Goal: Information Seeking & Learning: Check status

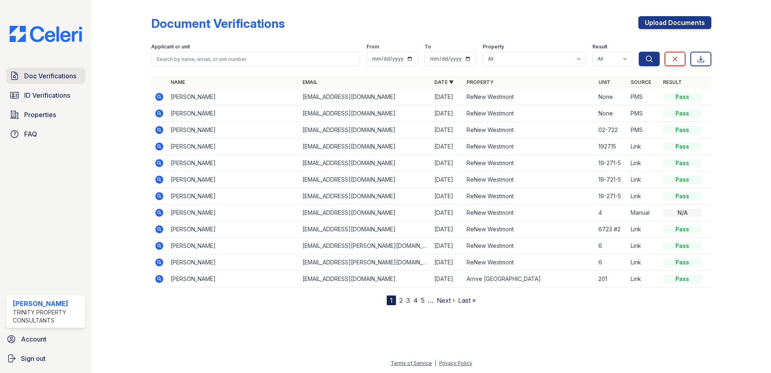
click at [52, 79] on span "Doc Verifications" at bounding box center [50, 76] width 52 height 10
click at [160, 96] on icon at bounding box center [160, 97] width 10 height 10
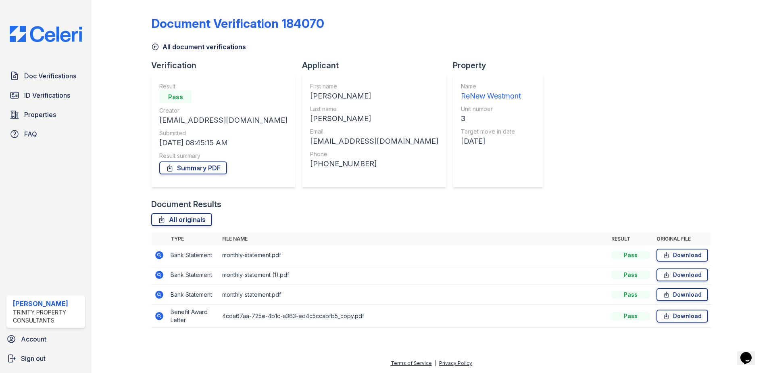
click at [158, 317] on icon at bounding box center [159, 316] width 8 height 8
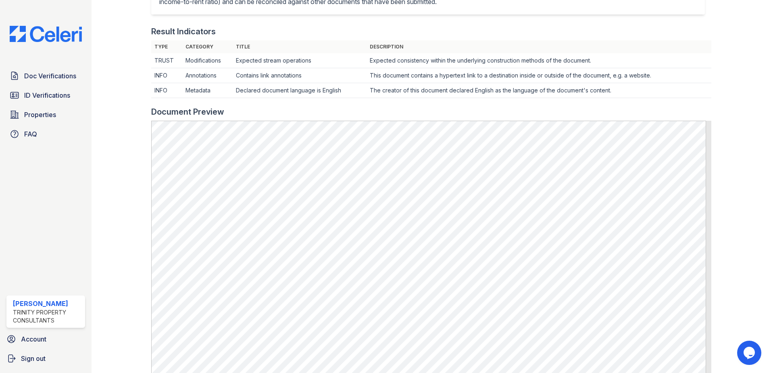
scroll to position [282, 0]
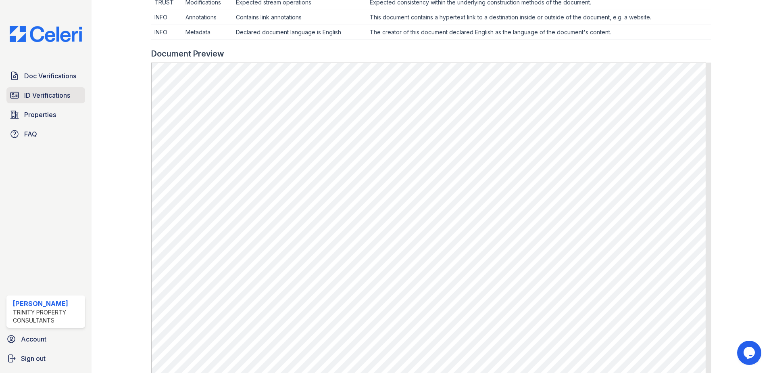
click at [33, 97] on span "ID Verifications" at bounding box center [47, 95] width 46 height 10
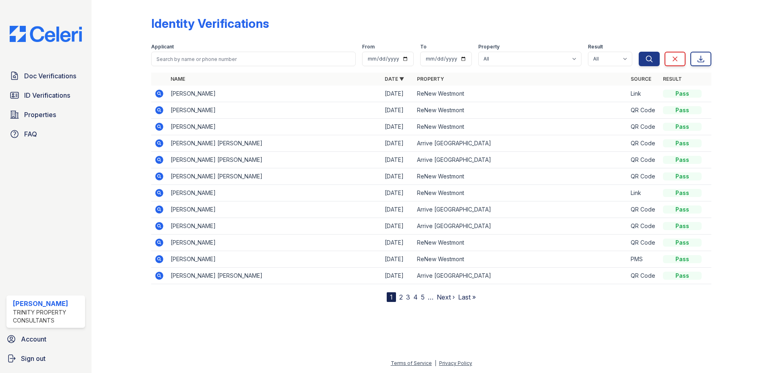
click at [159, 93] on icon at bounding box center [159, 93] width 2 height 2
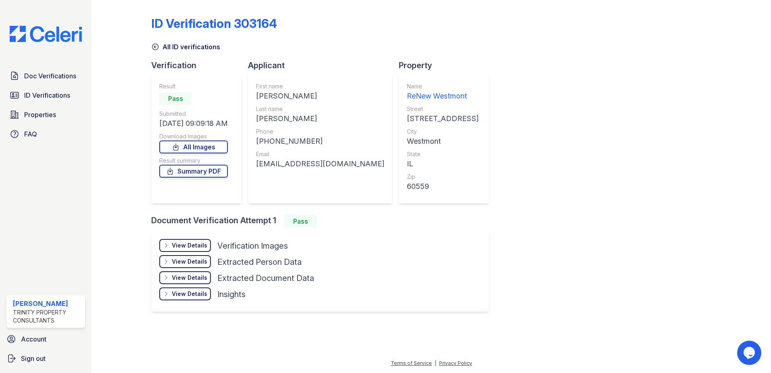
click at [181, 245] on div "View Details" at bounding box center [190, 245] width 36 height 8
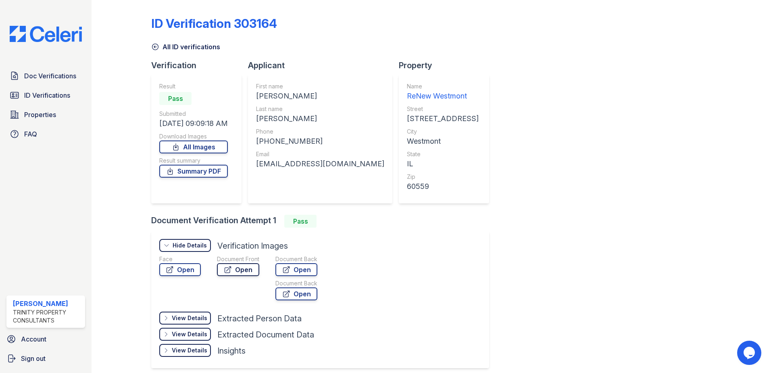
click at [234, 271] on link "Open" at bounding box center [238, 269] width 42 height 13
click at [38, 79] on span "Doc Verifications" at bounding box center [50, 76] width 52 height 10
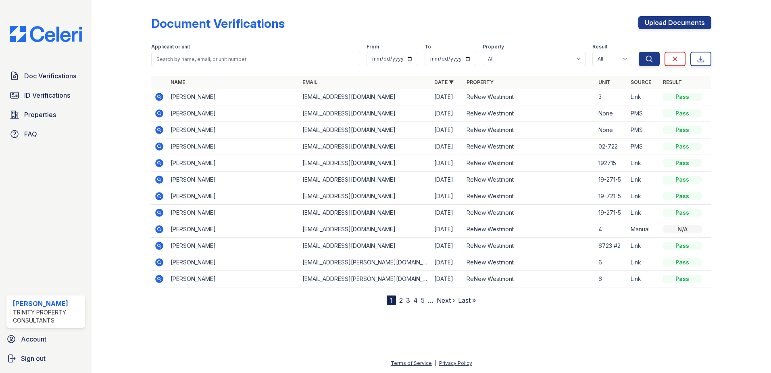
click at [159, 127] on icon at bounding box center [159, 130] width 8 height 8
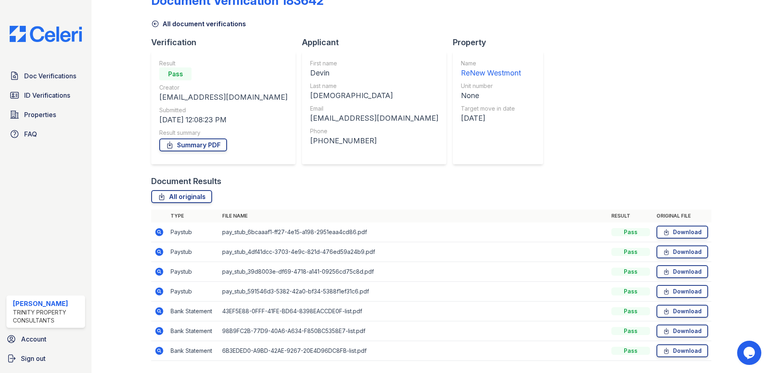
scroll to position [46, 0]
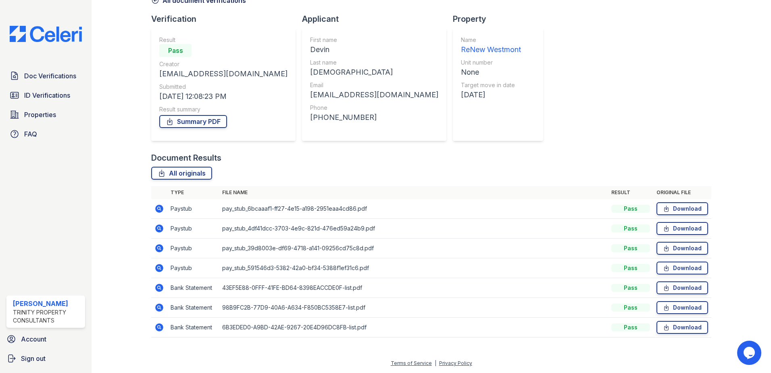
click at [161, 210] on icon at bounding box center [160, 209] width 10 height 10
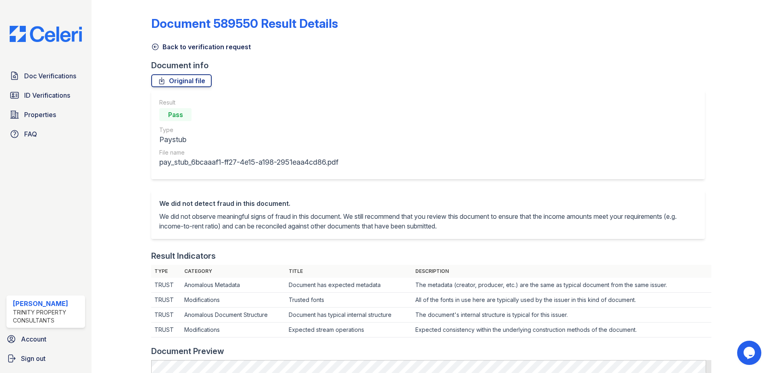
drag, startPoint x: 176, startPoint y: 47, endPoint x: 99, endPoint y: 174, distance: 148.3
click at [176, 47] on link "Back to verification request" at bounding box center [201, 47] width 100 height 10
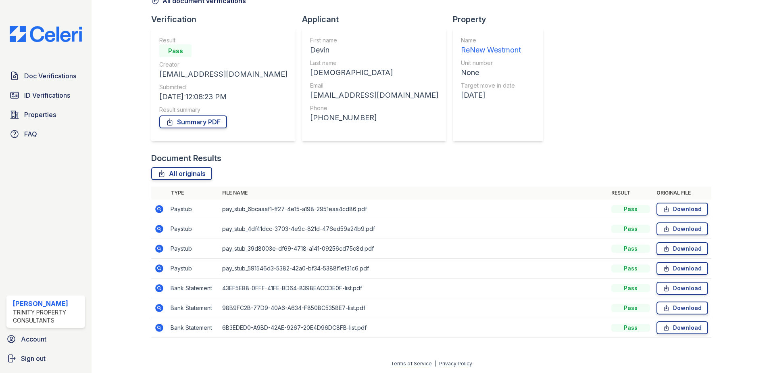
scroll to position [46, 0]
click at [157, 266] on icon at bounding box center [159, 268] width 8 height 8
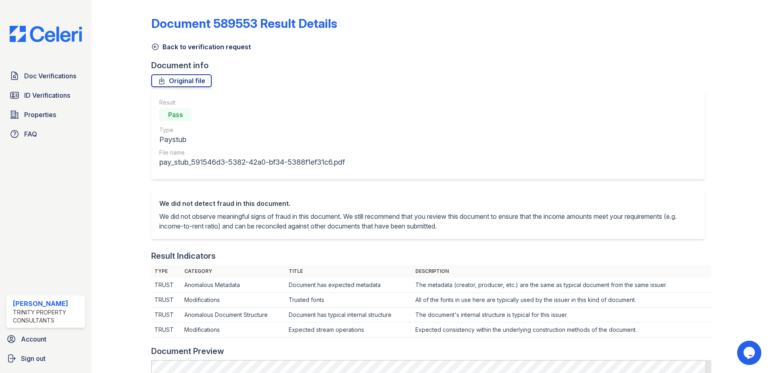
drag, startPoint x: 187, startPoint y: 48, endPoint x: 119, endPoint y: 273, distance: 235.5
click at [187, 48] on link "Back to verification request" at bounding box center [201, 47] width 100 height 10
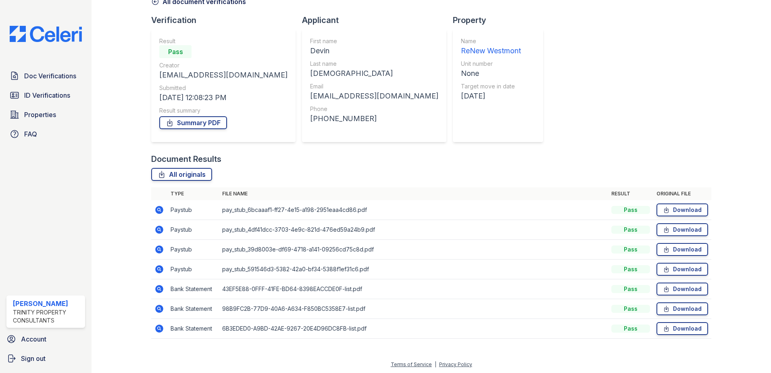
scroll to position [46, 0]
click at [157, 330] on icon at bounding box center [159, 327] width 8 height 8
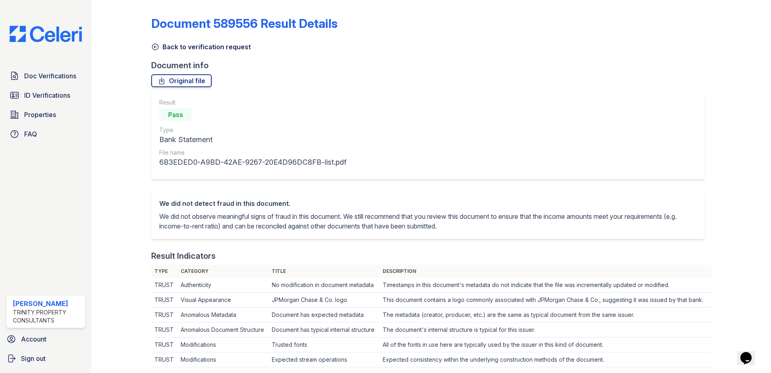
drag, startPoint x: 177, startPoint y: 47, endPoint x: 181, endPoint y: 56, distance: 10.5
click at [177, 47] on link "Back to verification request" at bounding box center [201, 47] width 100 height 10
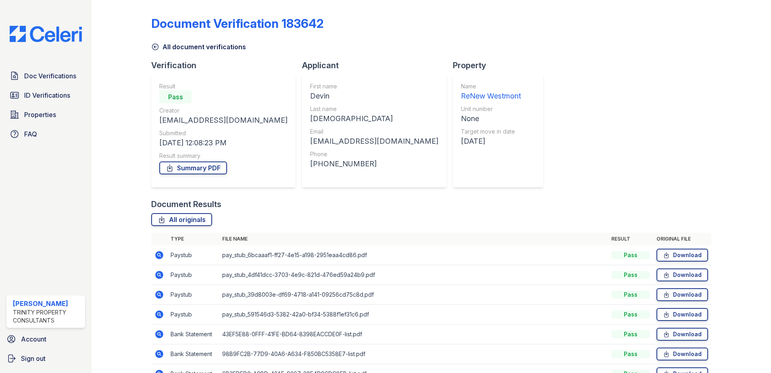
click at [188, 48] on link "All document verifications" at bounding box center [198, 47] width 95 height 10
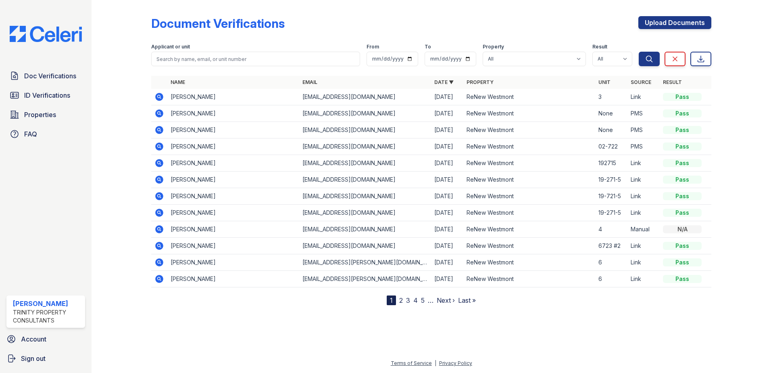
click at [157, 115] on icon at bounding box center [159, 113] width 8 height 8
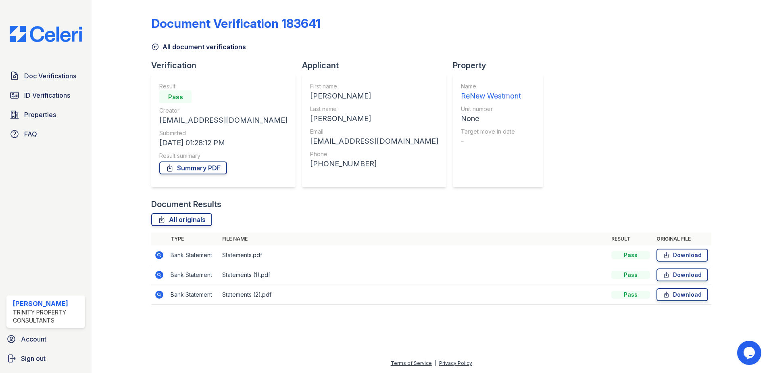
click at [159, 256] on icon at bounding box center [159, 255] width 8 height 8
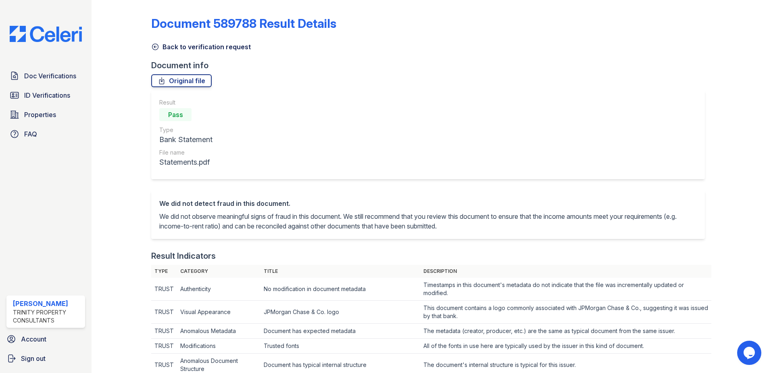
drag, startPoint x: 185, startPoint y: 46, endPoint x: 180, endPoint y: 53, distance: 9.0
click at [185, 46] on link "Back to verification request" at bounding box center [201, 47] width 100 height 10
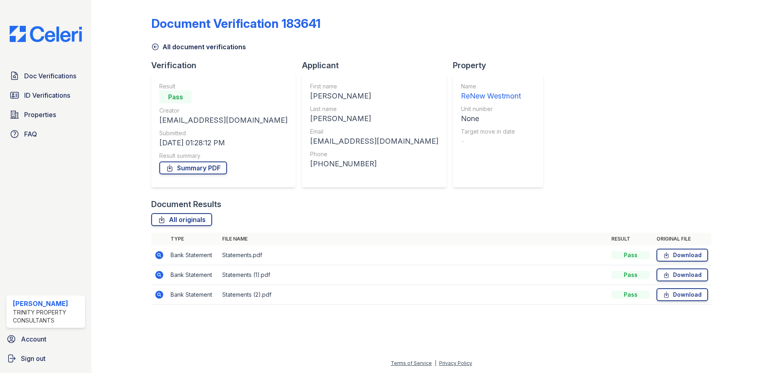
click at [158, 275] on icon at bounding box center [160, 275] width 10 height 10
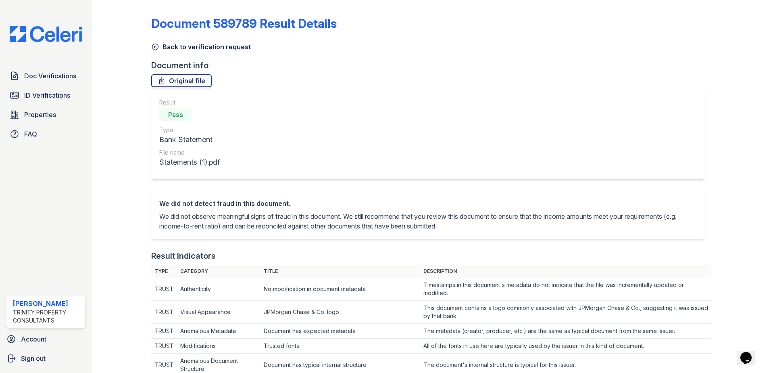
click at [186, 47] on link "Back to verification request" at bounding box center [201, 47] width 100 height 10
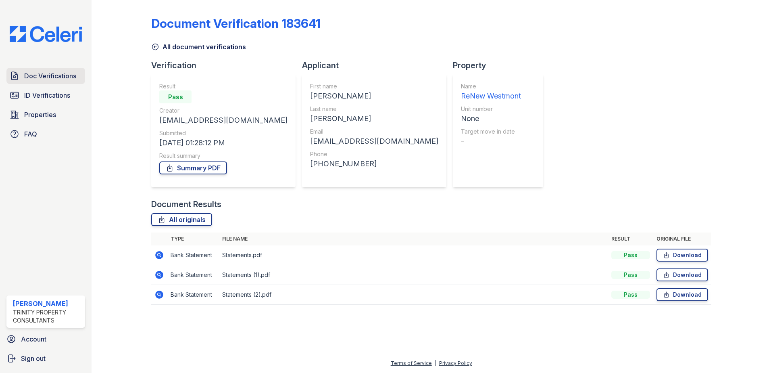
click at [68, 77] on span "Doc Verifications" at bounding box center [50, 76] width 52 height 10
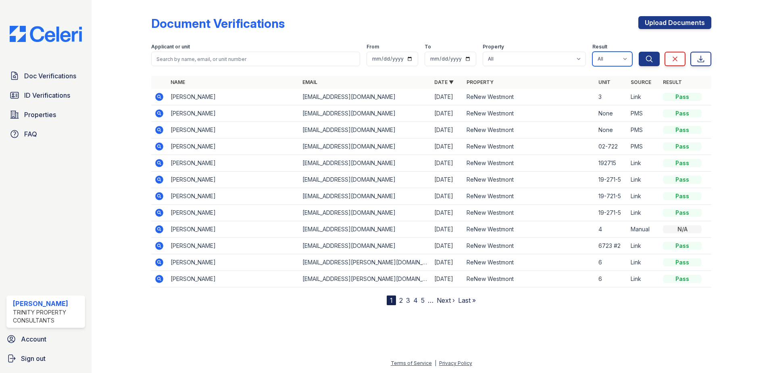
click at [616, 56] on select "All Pass Caution Fail N/a" at bounding box center [613, 59] width 40 height 15
select select "fail"
click at [593, 52] on select "All Pass Caution Fail N/a" at bounding box center [613, 59] width 40 height 15
drag, startPoint x: 516, startPoint y: 53, endPoint x: 518, endPoint y: 57, distance: 4.3
click at [516, 53] on select "All Arrive Oak Brook Heights ReNew Westmont" at bounding box center [534, 59] width 103 height 15
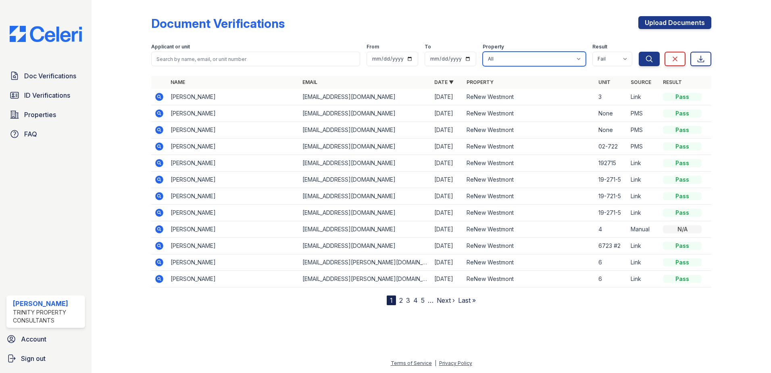
select select "148"
click at [483, 52] on select "All Arrive Oak Brook Heights ReNew Westmont" at bounding box center [534, 59] width 103 height 15
click at [656, 56] on button "Search" at bounding box center [649, 59] width 21 height 15
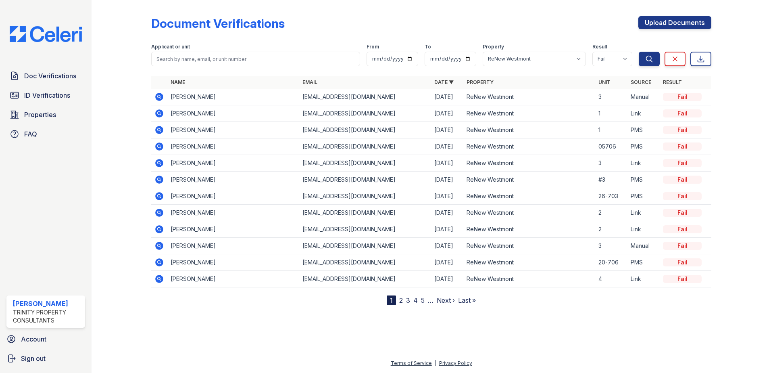
click at [157, 213] on icon at bounding box center [159, 213] width 8 height 8
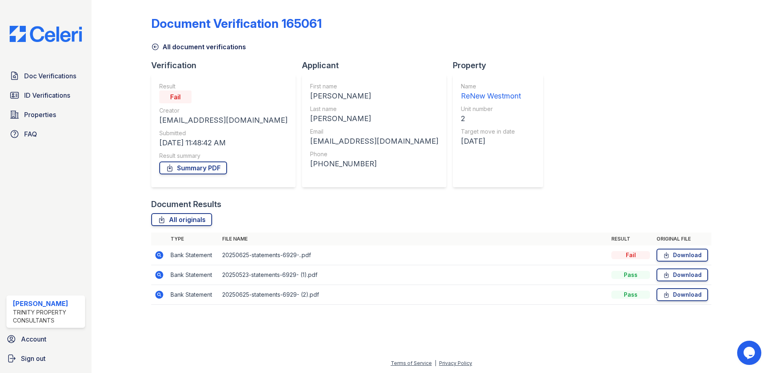
click at [159, 253] on icon at bounding box center [160, 255] width 10 height 10
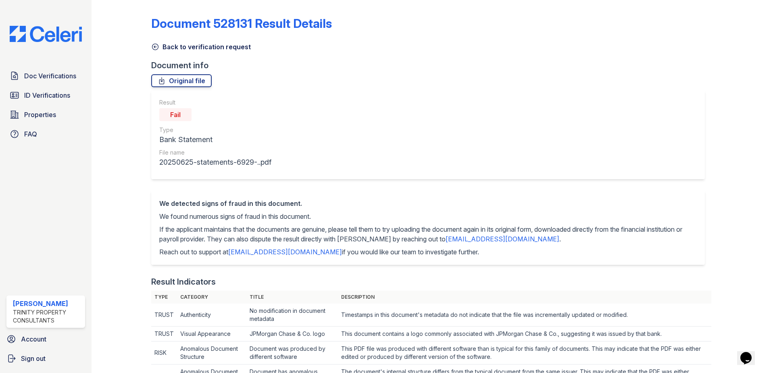
drag, startPoint x: 194, startPoint y: 47, endPoint x: 195, endPoint y: 68, distance: 21.4
click at [195, 47] on link "Back to verification request" at bounding box center [201, 47] width 100 height 10
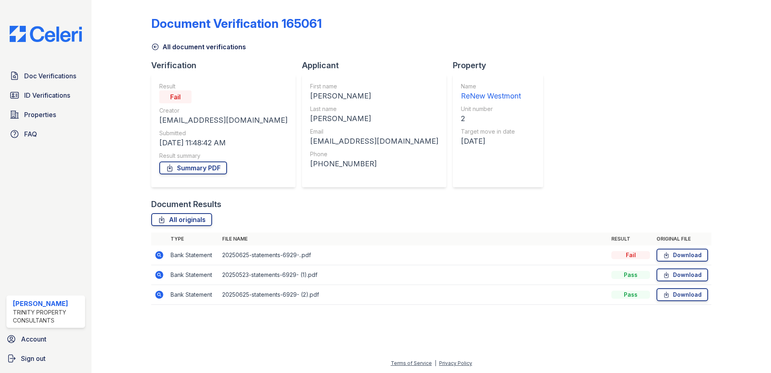
click at [155, 297] on icon at bounding box center [160, 295] width 10 height 10
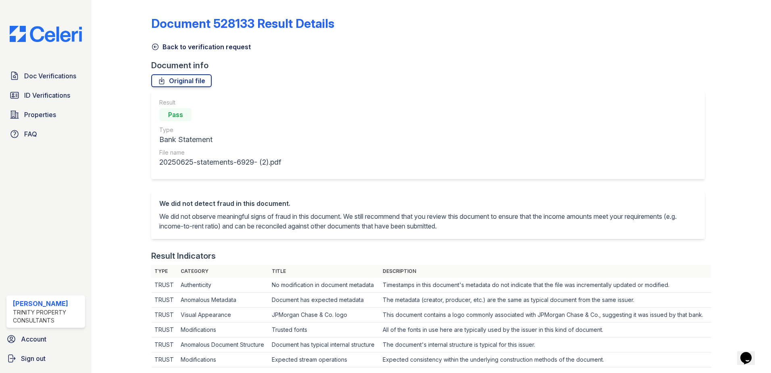
drag, startPoint x: 178, startPoint y: 49, endPoint x: 188, endPoint y: 100, distance: 52.3
click at [178, 49] on link "Back to verification request" at bounding box center [201, 47] width 100 height 10
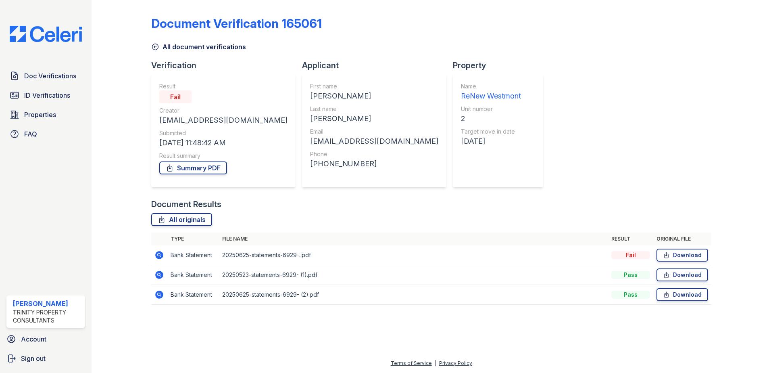
click at [158, 255] on icon at bounding box center [160, 255] width 10 height 10
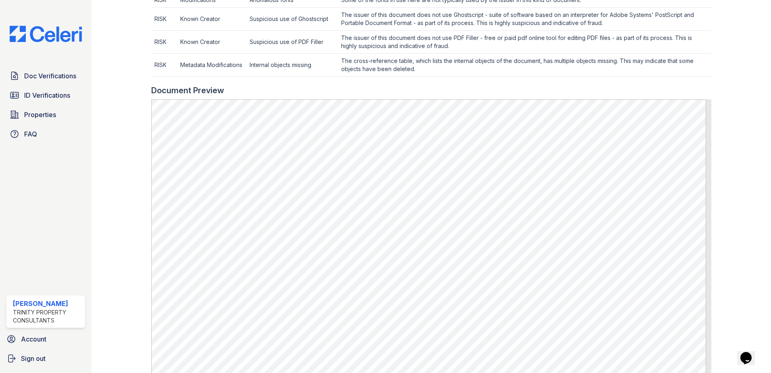
scroll to position [524, 0]
